Goal: Find specific page/section: Find specific page/section

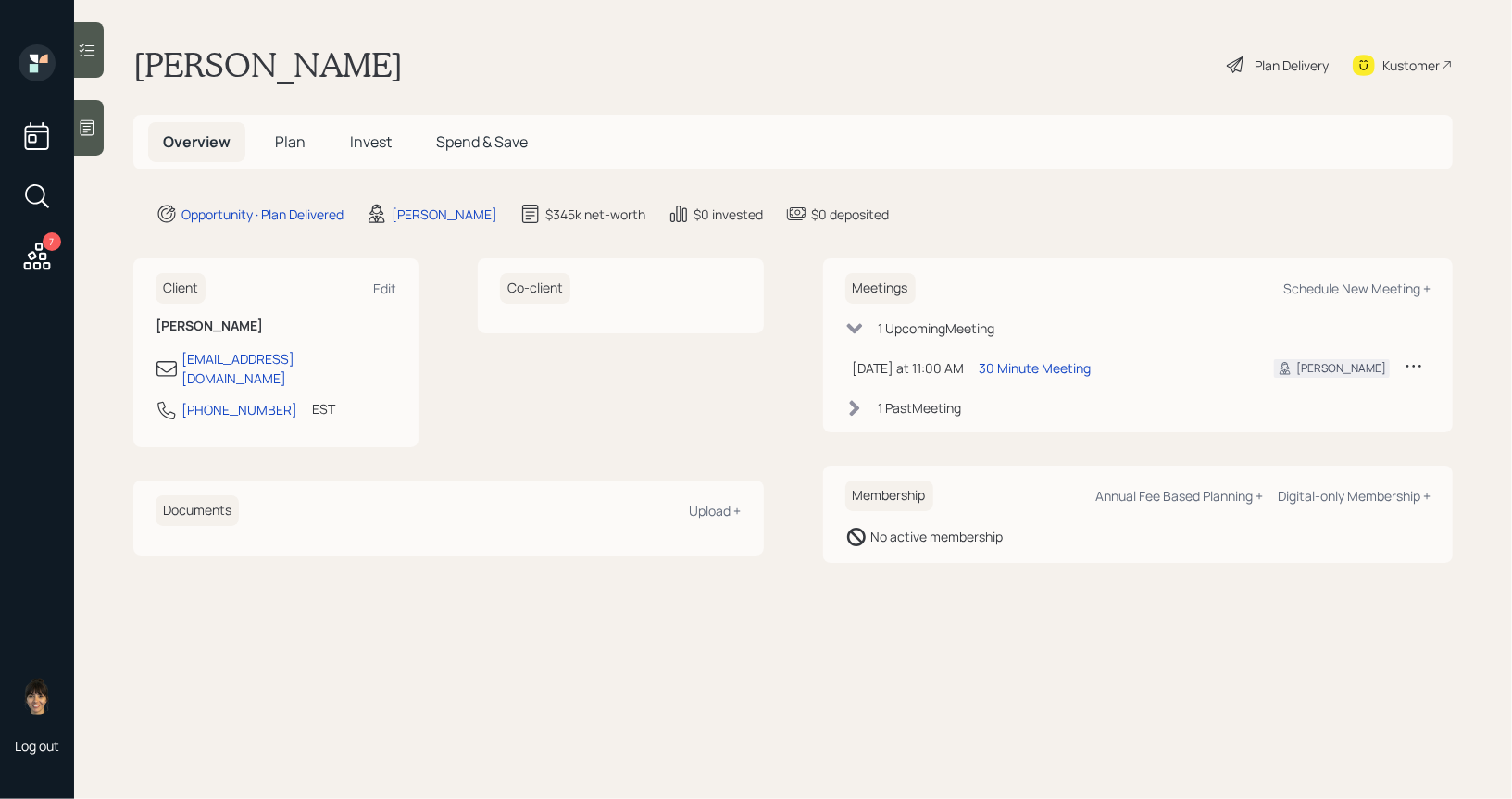
click at [291, 147] on span "Plan" at bounding box center [290, 142] width 31 height 20
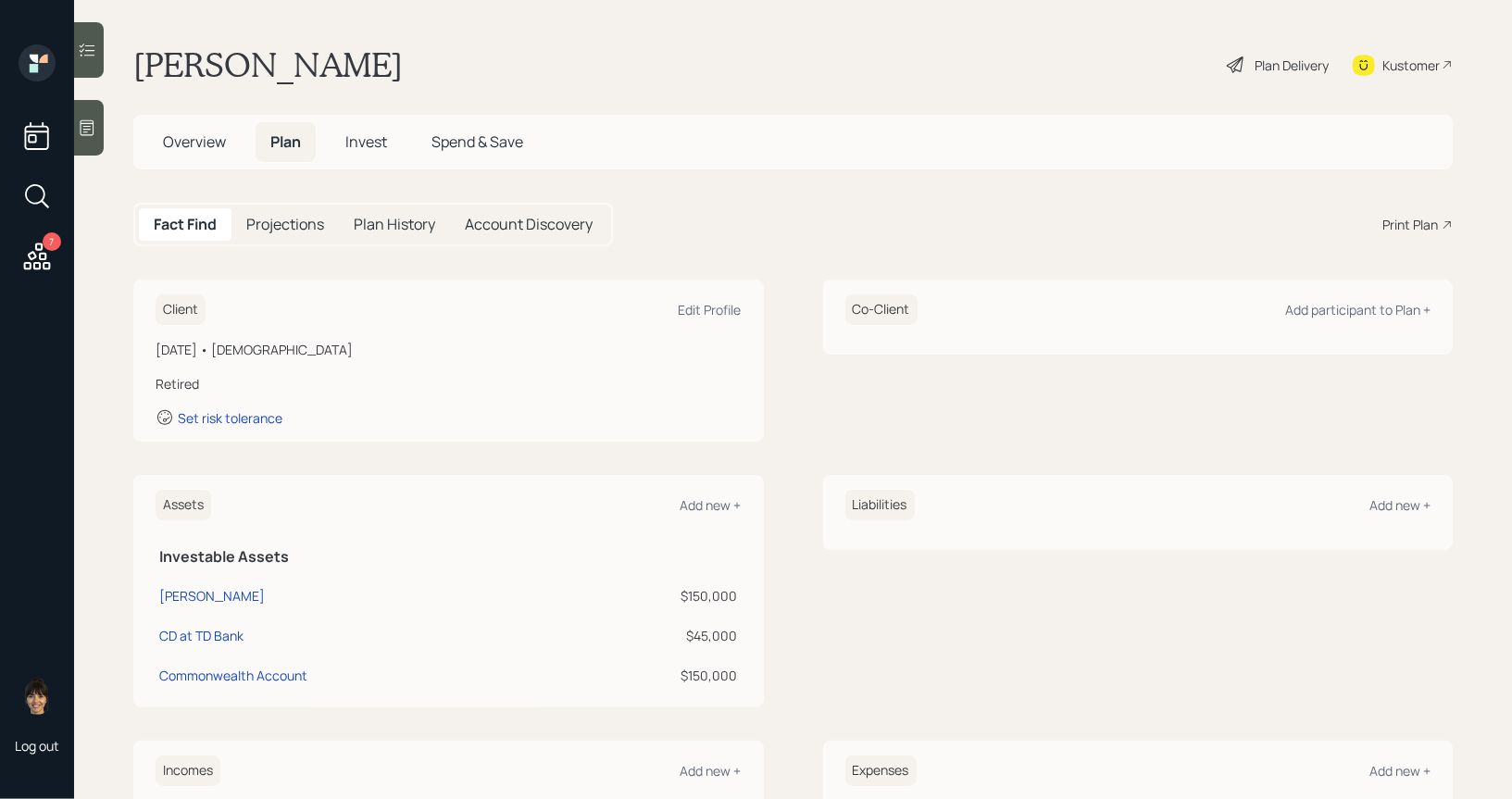
click at [1246, 73] on div "Plan Delivery" at bounding box center [1277, 65] width 105 height 41
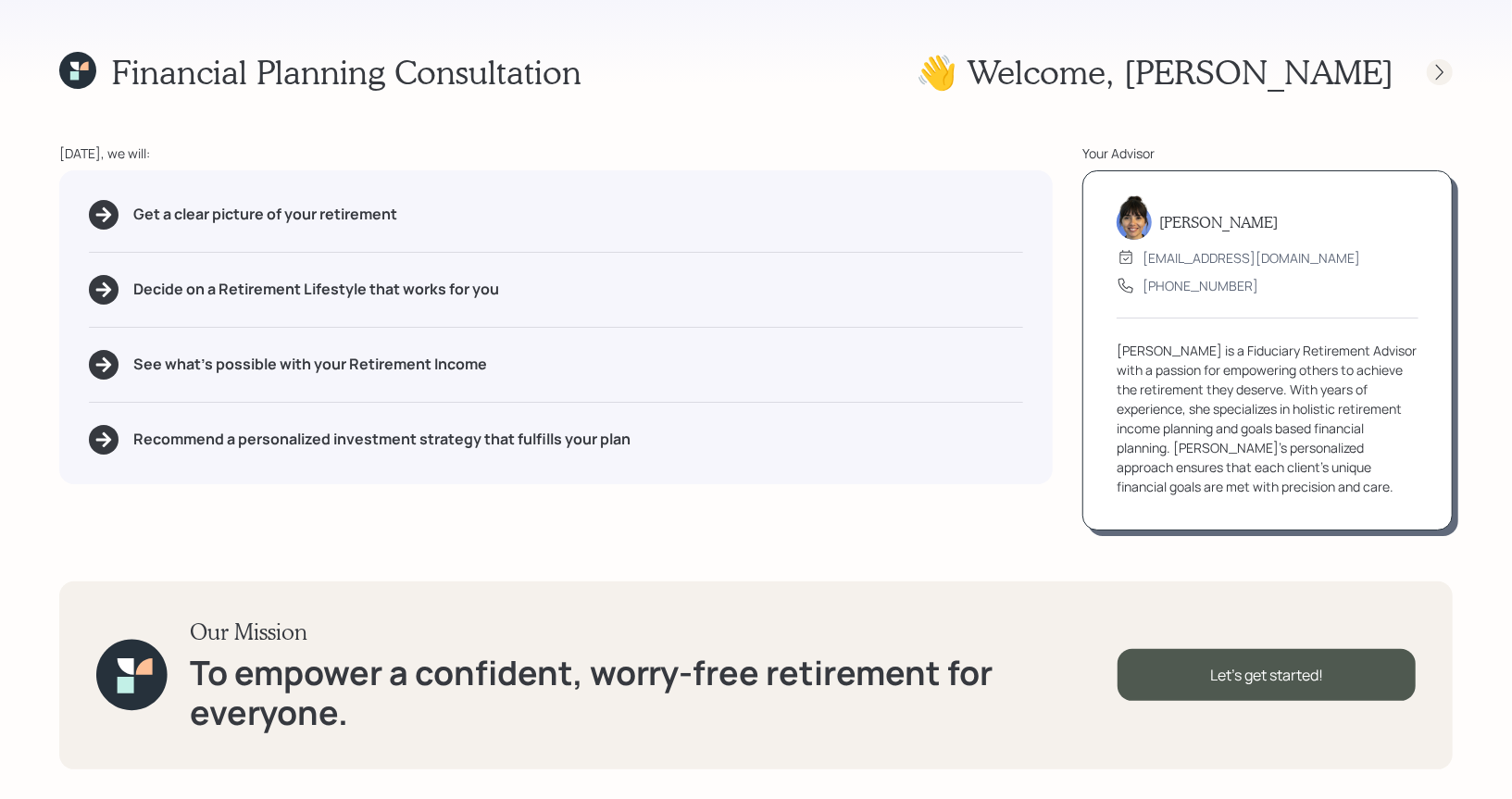
click at [1441, 71] on icon at bounding box center [1439, 72] width 7 height 16
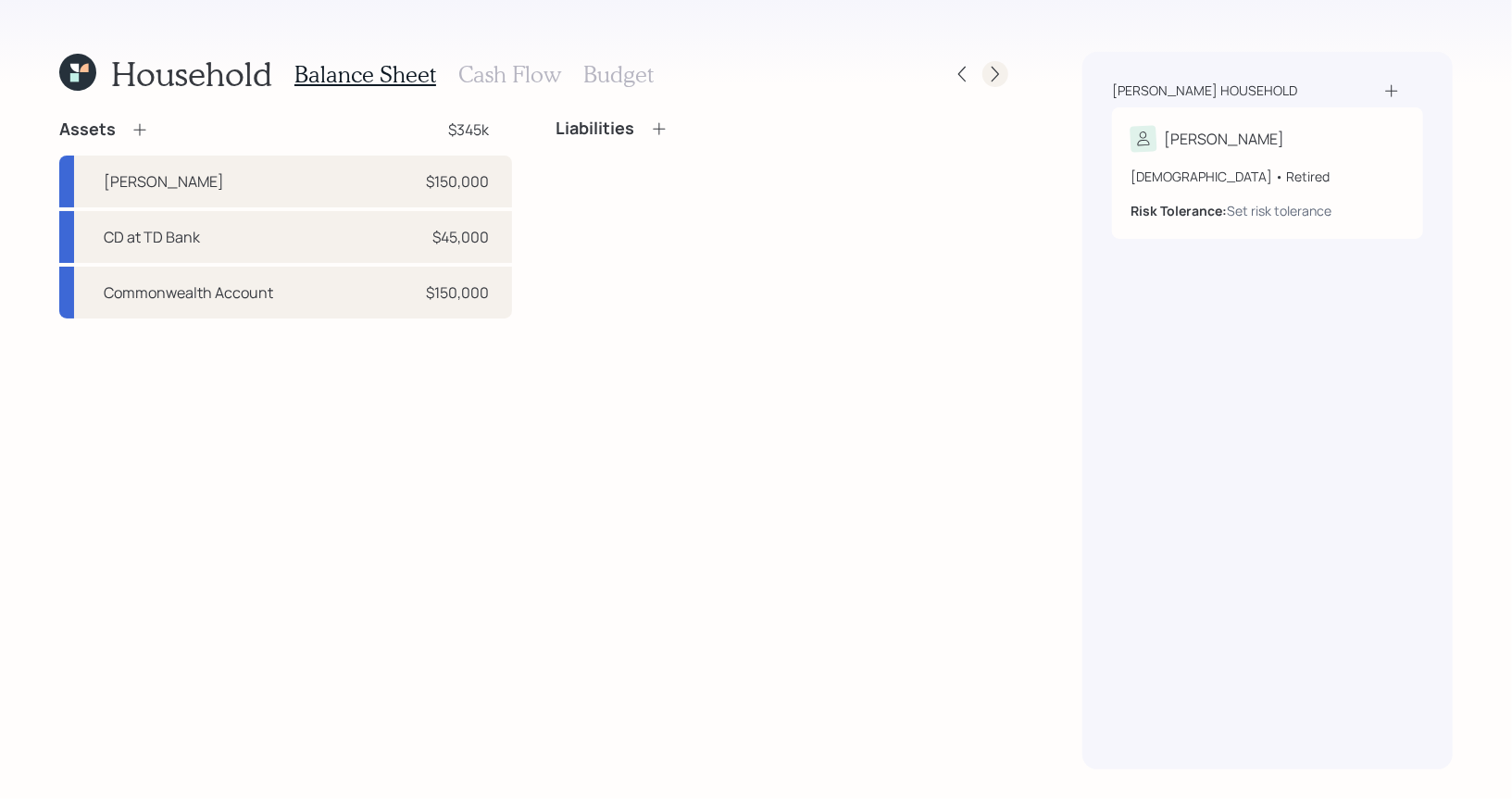
click at [996, 69] on icon at bounding box center [995, 74] width 19 height 19
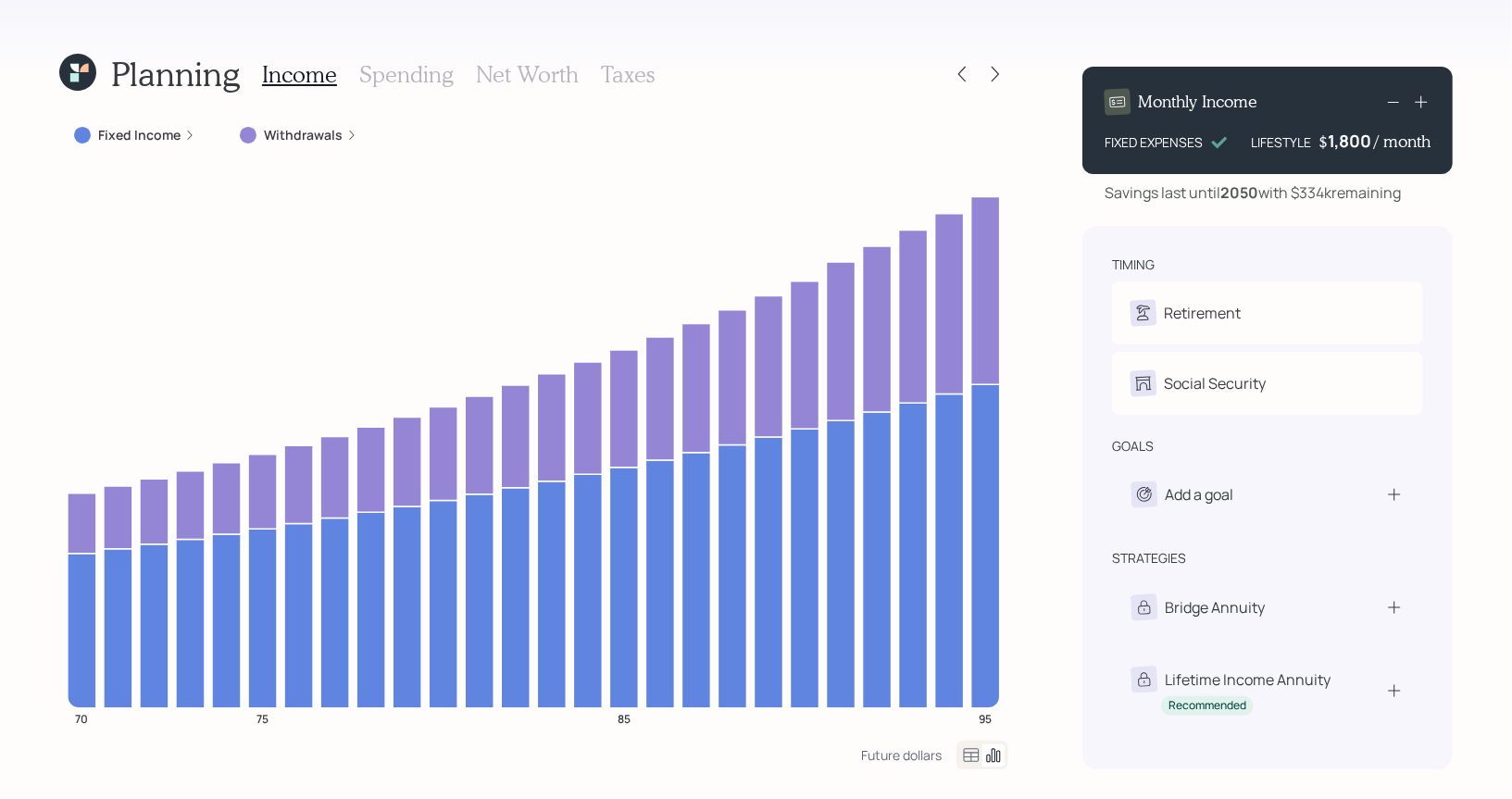
click at [322, 136] on label "Withdrawals" at bounding box center [303, 135] width 78 height 19
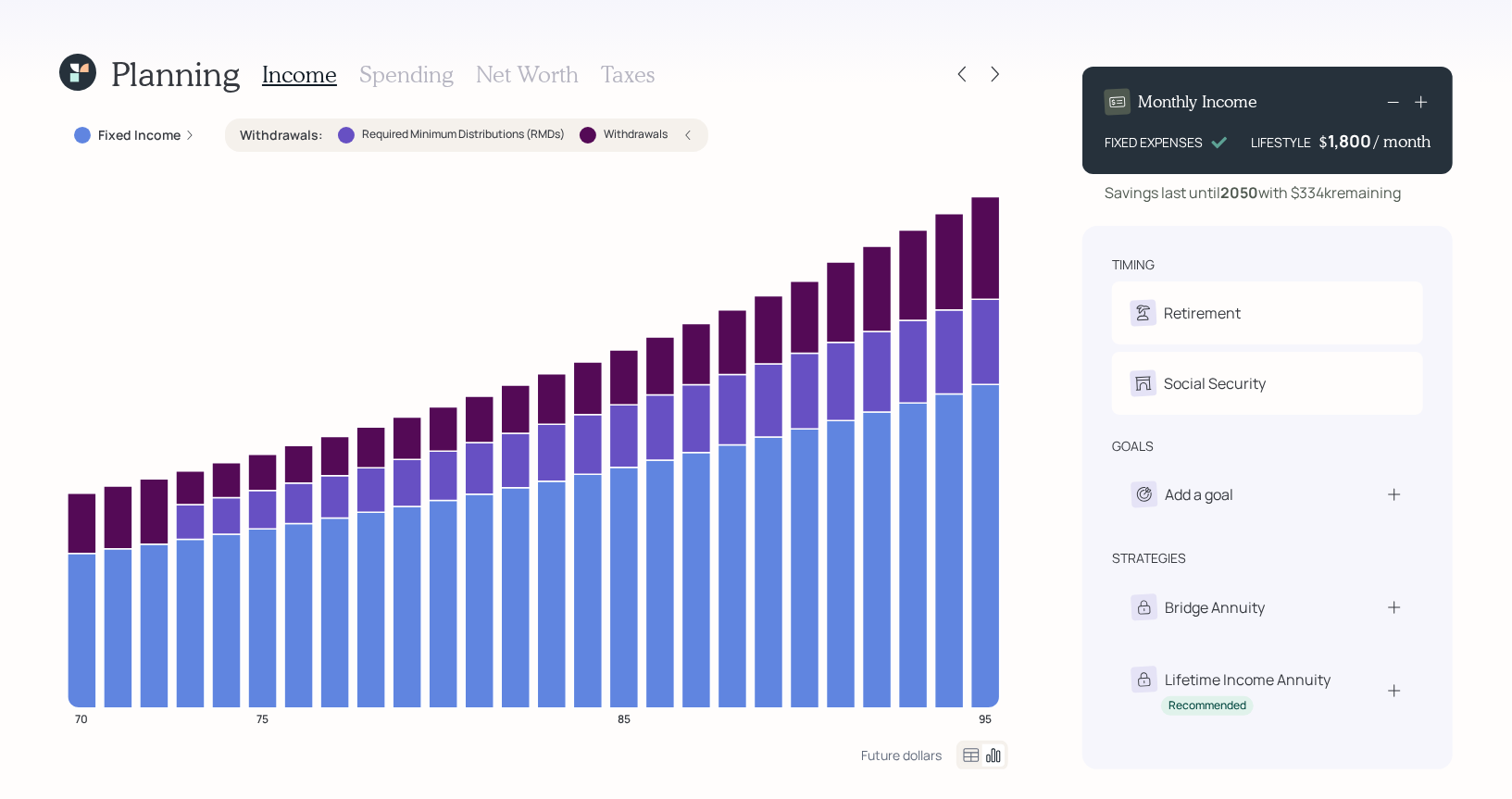
click at [322, 136] on div "Withdrawals : Required Minimum Distributions (RMDs) Withdrawals" at bounding box center [466, 135] width 454 height 19
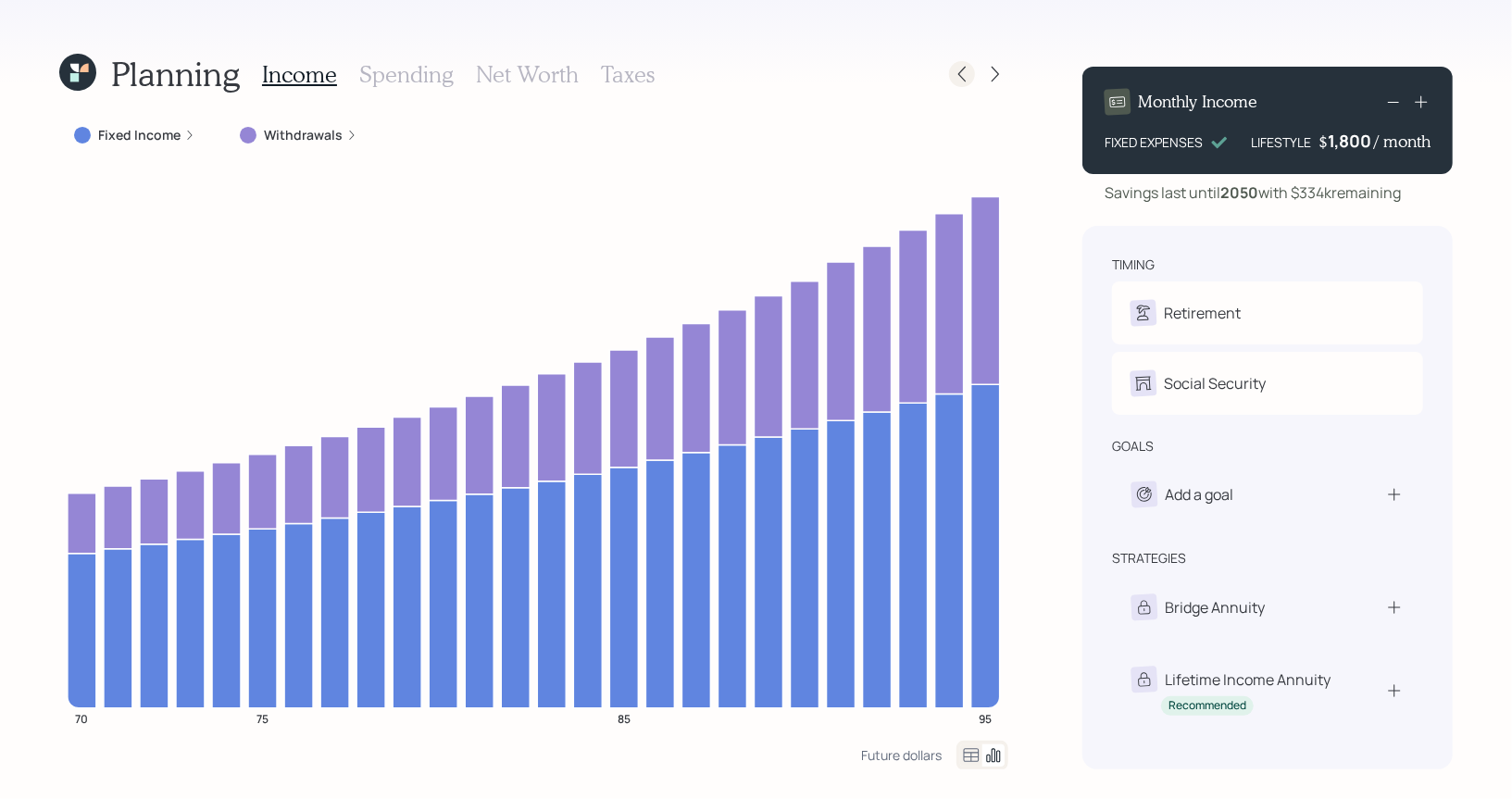
click at [960, 72] on icon at bounding box center [962, 74] width 19 height 19
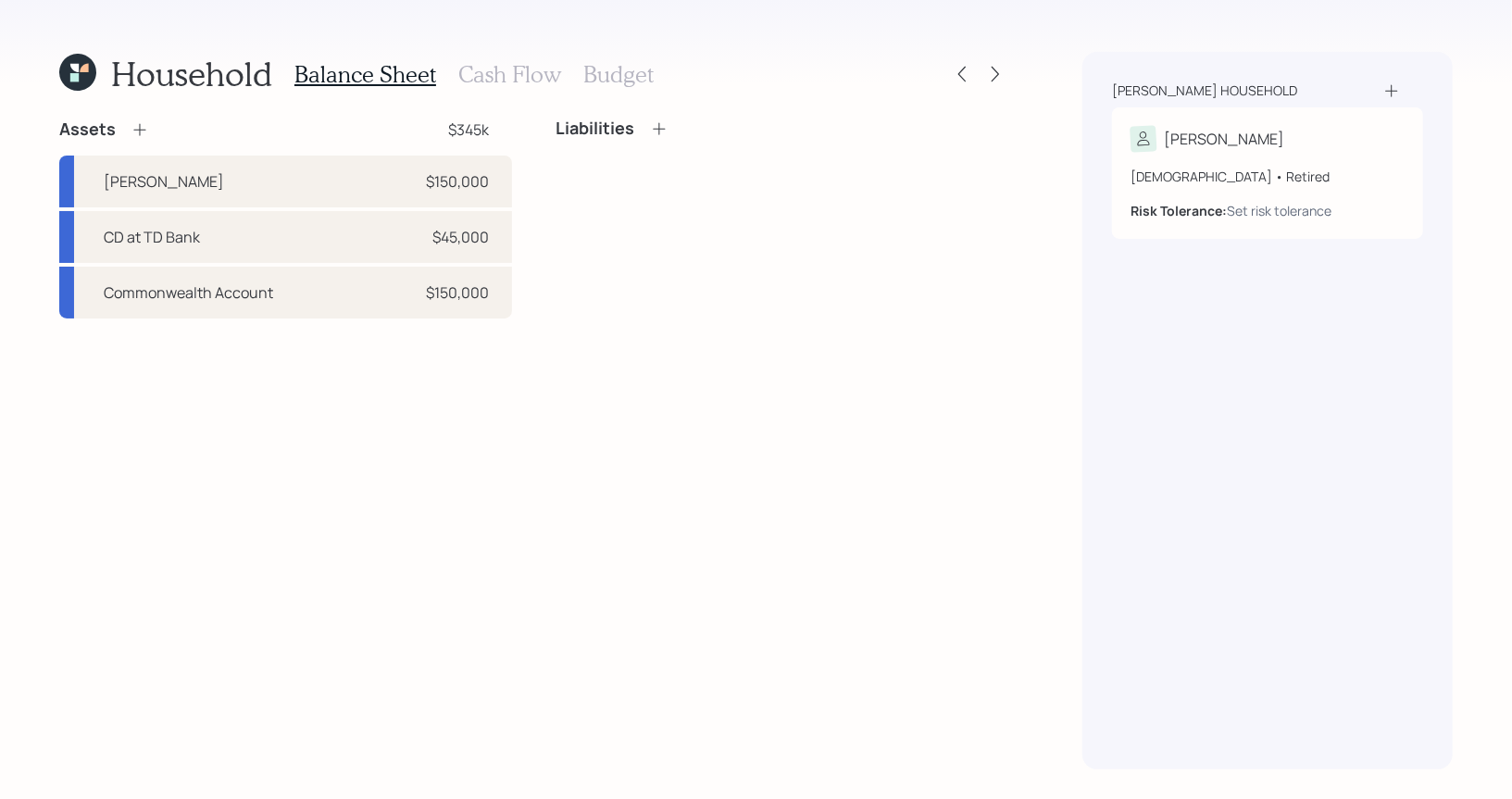
click at [70, 81] on icon at bounding box center [78, 73] width 37 height 37
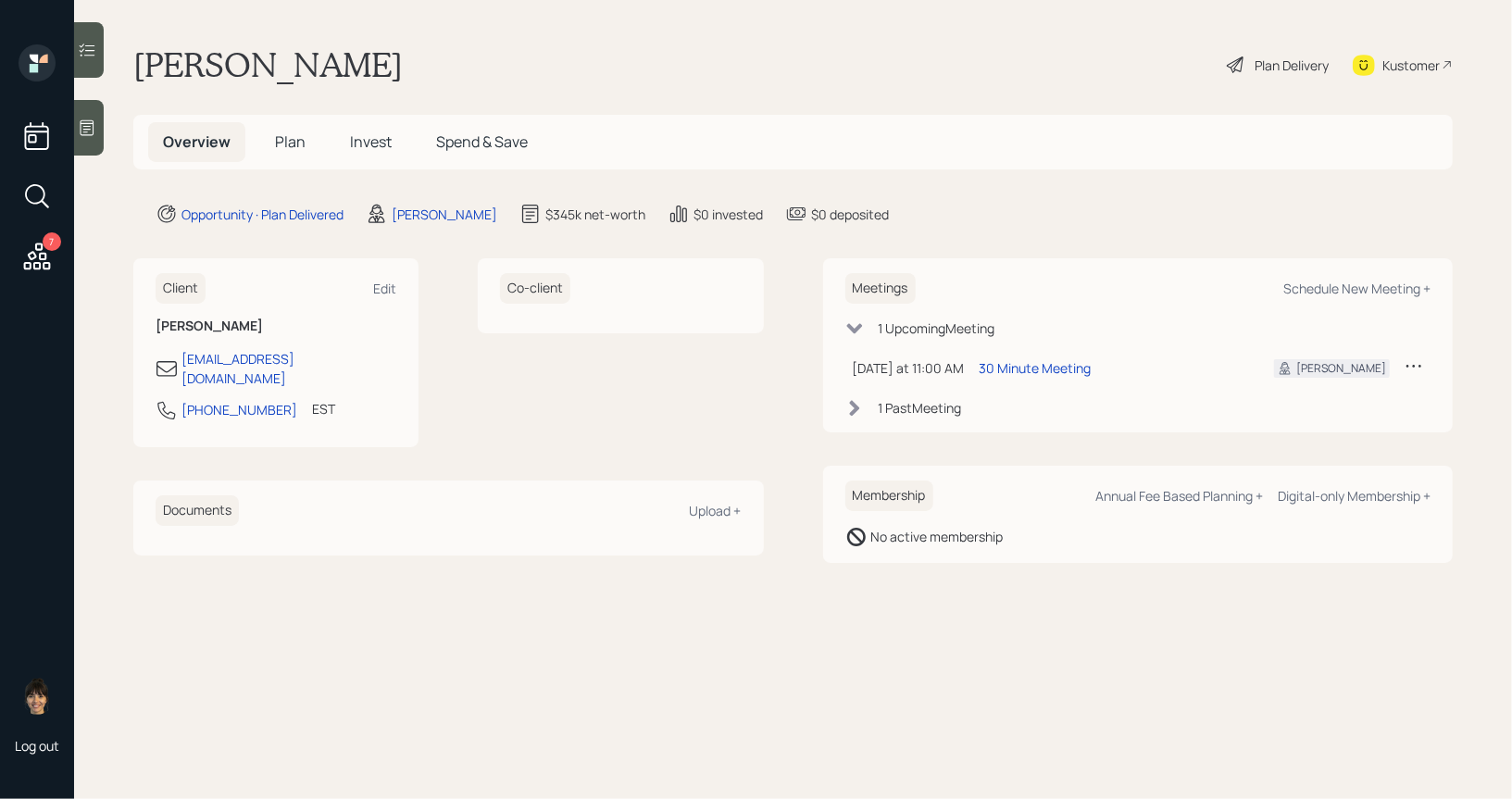
click at [39, 202] on icon at bounding box center [35, 195] width 20 height 20
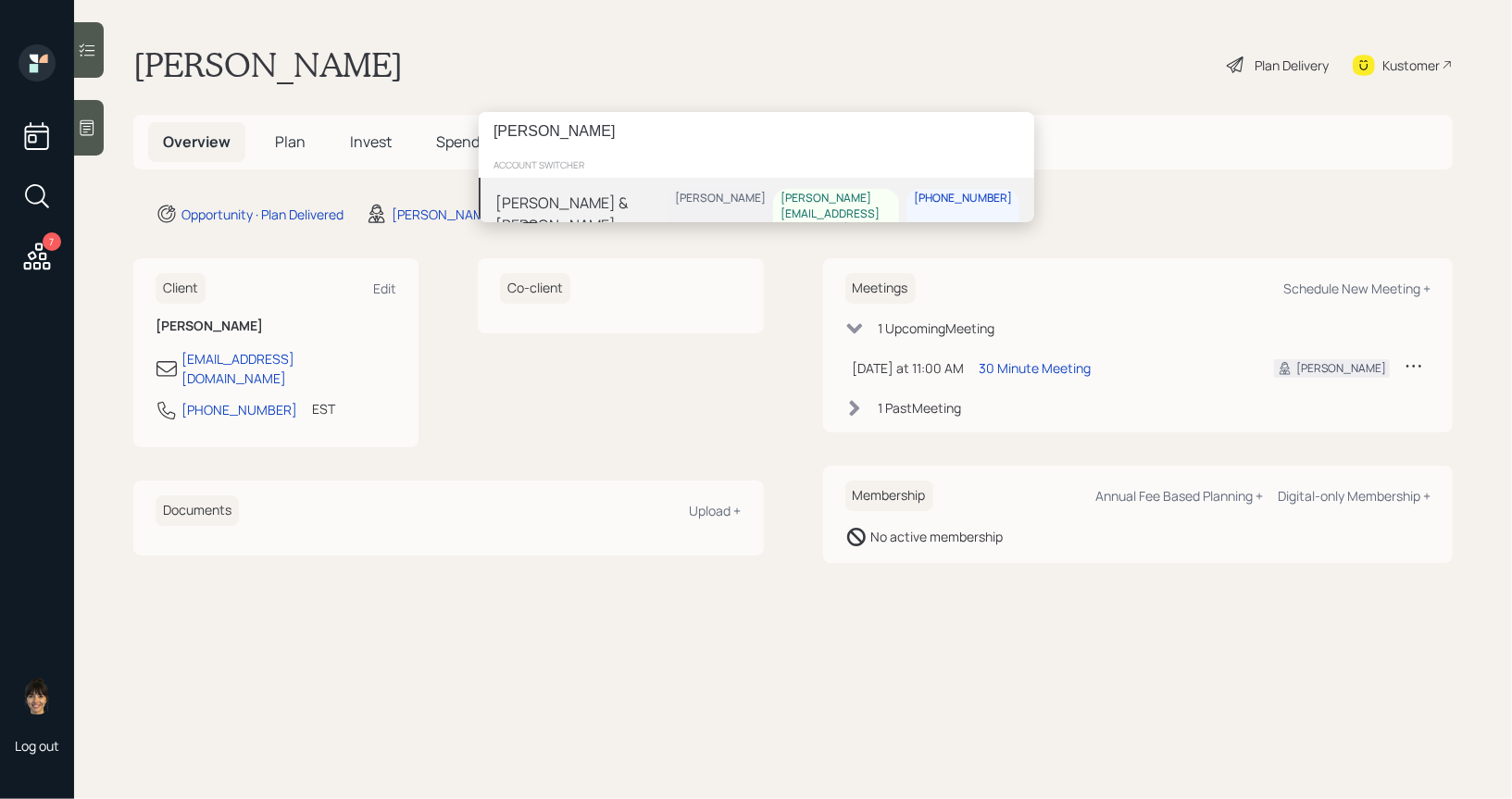
type input "[PERSON_NAME]"
click at [568, 204] on div "[PERSON_NAME] & [PERSON_NAME]" at bounding box center [581, 214] width 172 height 45
